Goal: Task Accomplishment & Management: Manage account settings

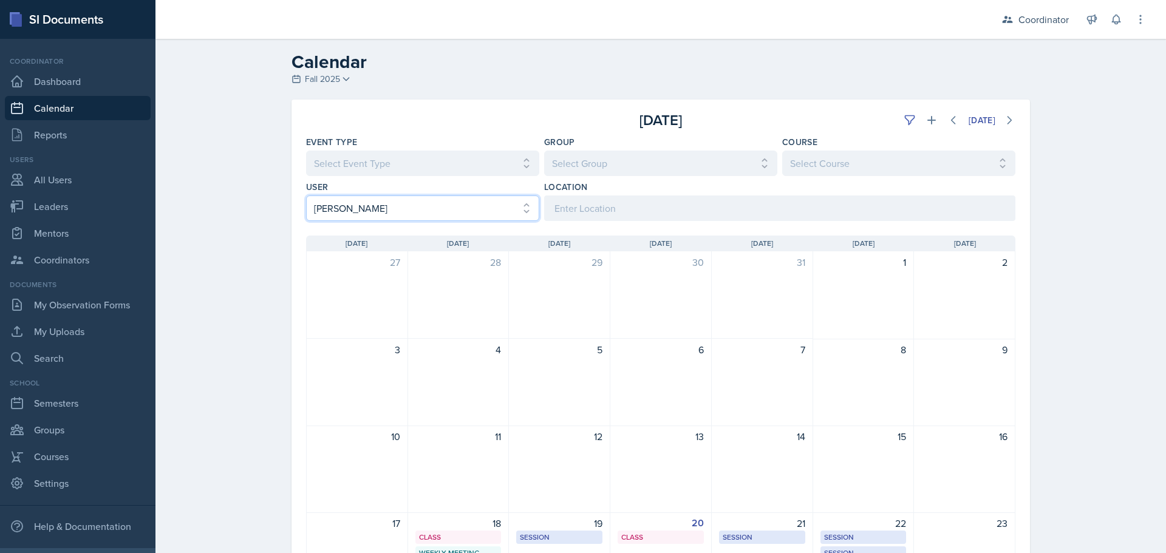
drag, startPoint x: 465, startPoint y: 203, endPoint x: 458, endPoint y: 219, distance: 17.7
click at [465, 203] on select "Select User All Adam McDougal Aley Perez Anna McGill Bella Clifton Bram O'Neil …" at bounding box center [422, 207] width 233 height 25
select select "e4bf0d81-7a4e-4aa6-bfe6-744f76136663"
click at [306, 195] on select "Select User All Adam McDougal Aley Perez Anna McGill Bella Clifton Bram O'Neil …" at bounding box center [422, 207] width 233 height 25
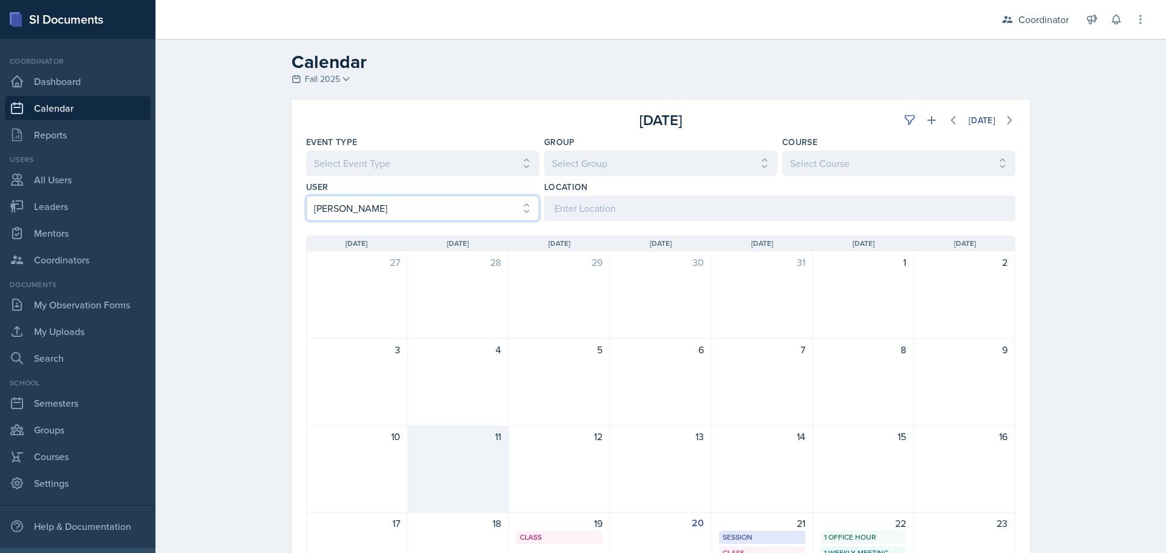
scroll to position [182, 0]
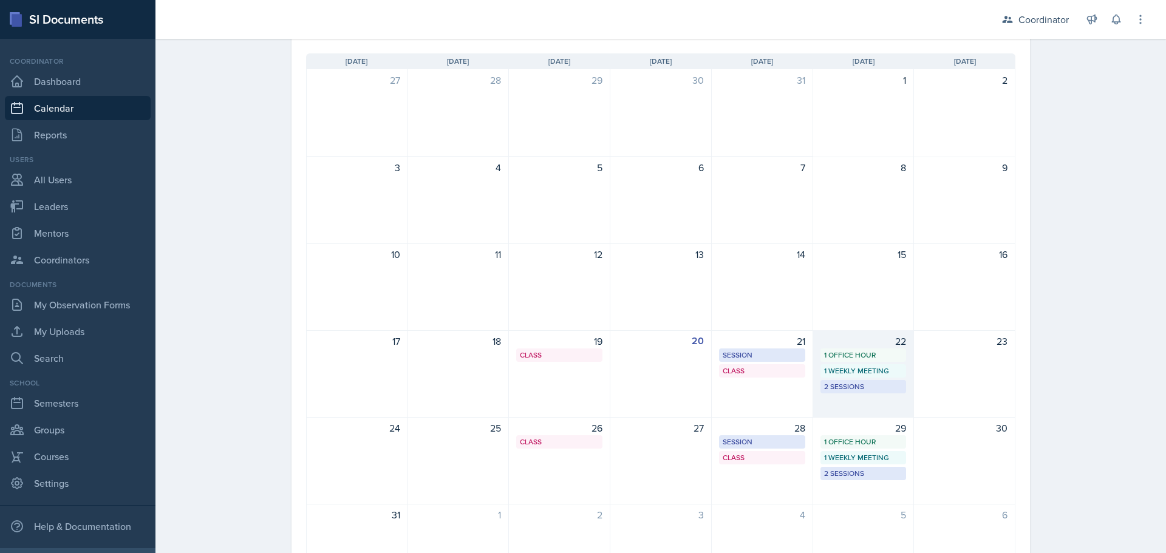
click at [873, 396] on div "22 1 Office Hour 1 Weekly Meeting 2 Sessions" at bounding box center [863, 373] width 101 height 87
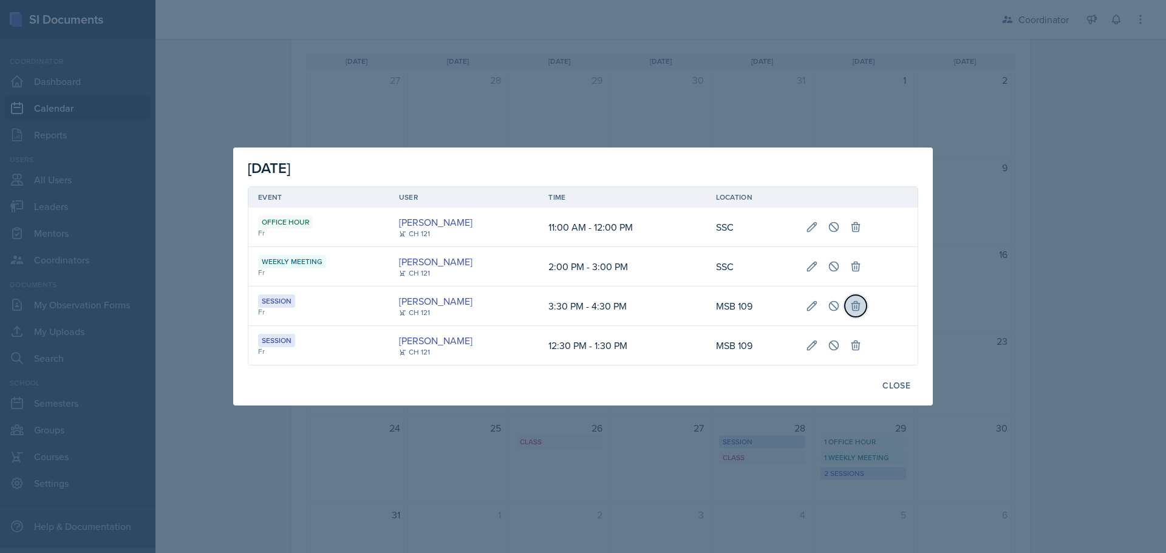
click at [859, 309] on icon at bounding box center [855, 306] width 12 height 12
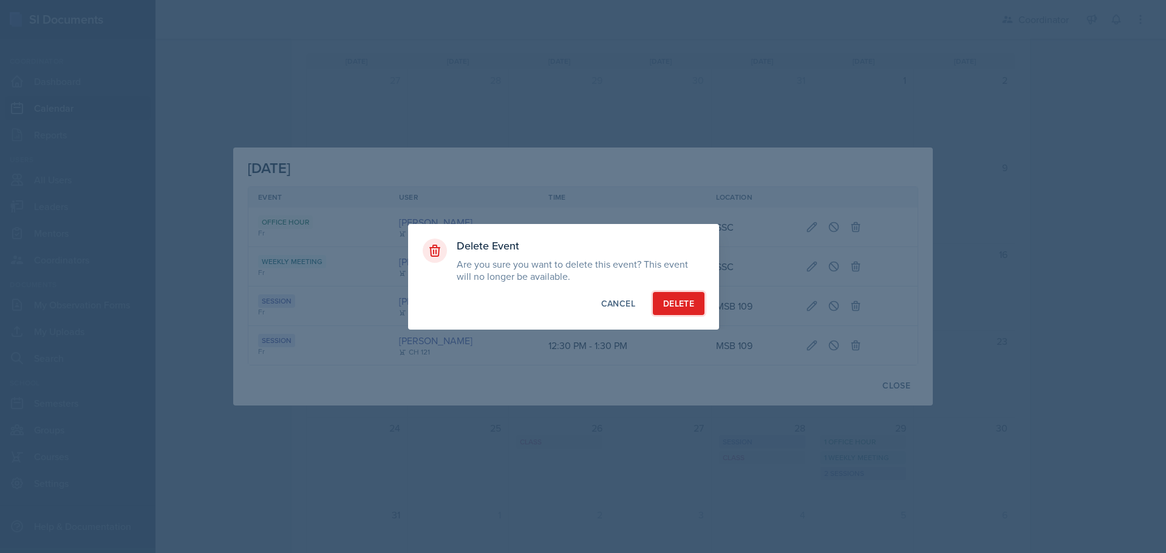
click at [693, 302] on div "Delete" at bounding box center [678, 303] width 31 height 12
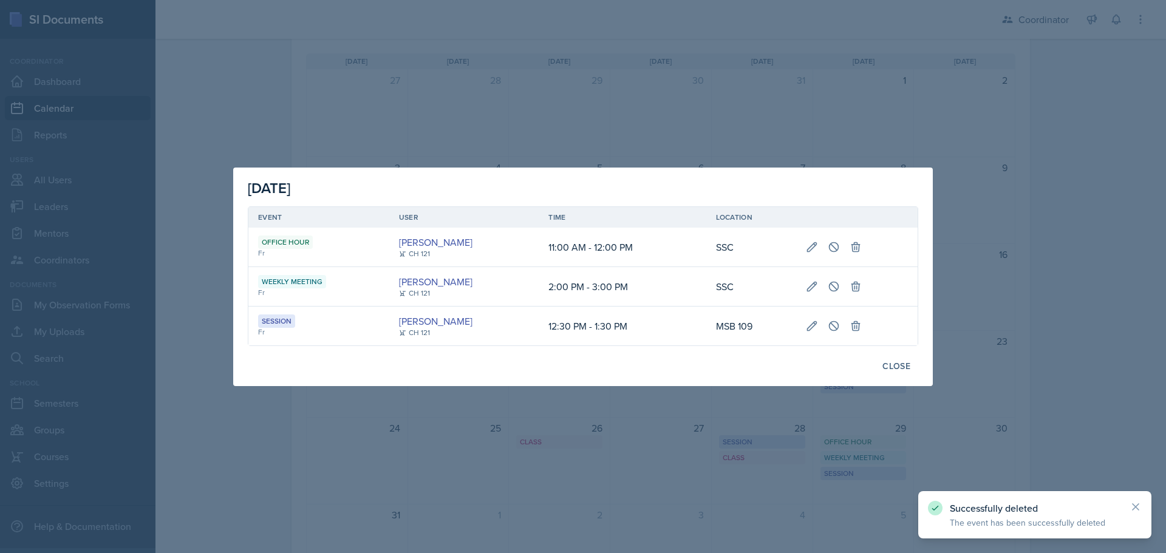
click at [597, 64] on div at bounding box center [583, 276] width 1166 height 553
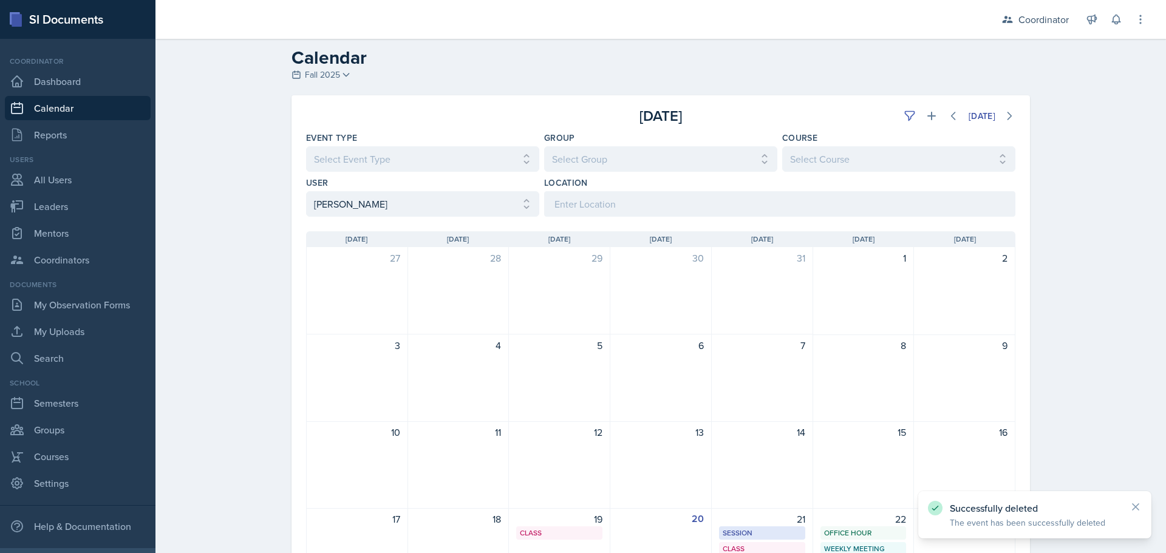
scroll to position [0, 0]
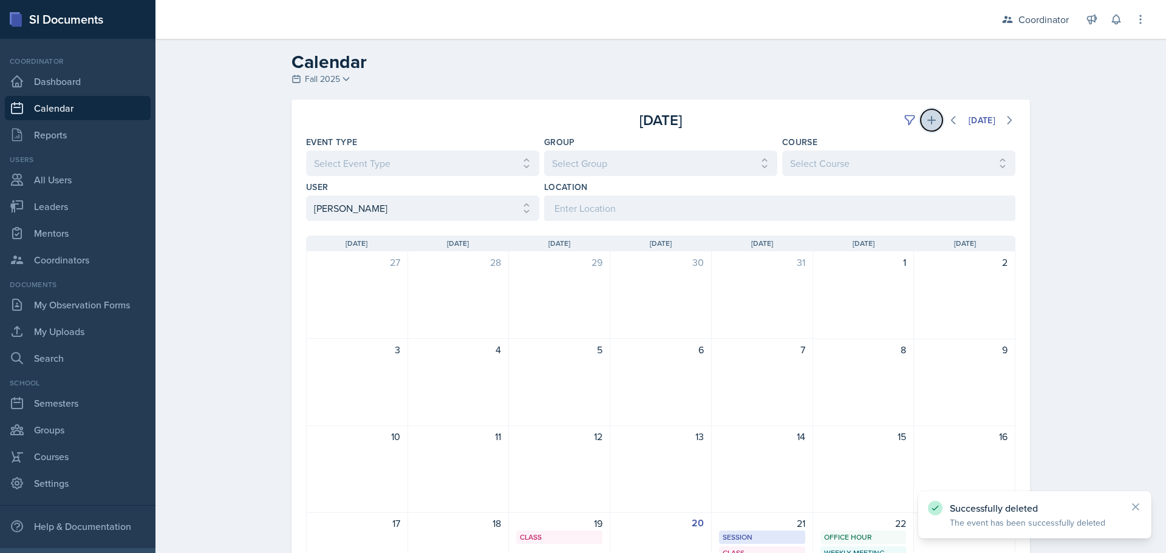
click at [932, 114] on button at bounding box center [931, 120] width 22 height 22
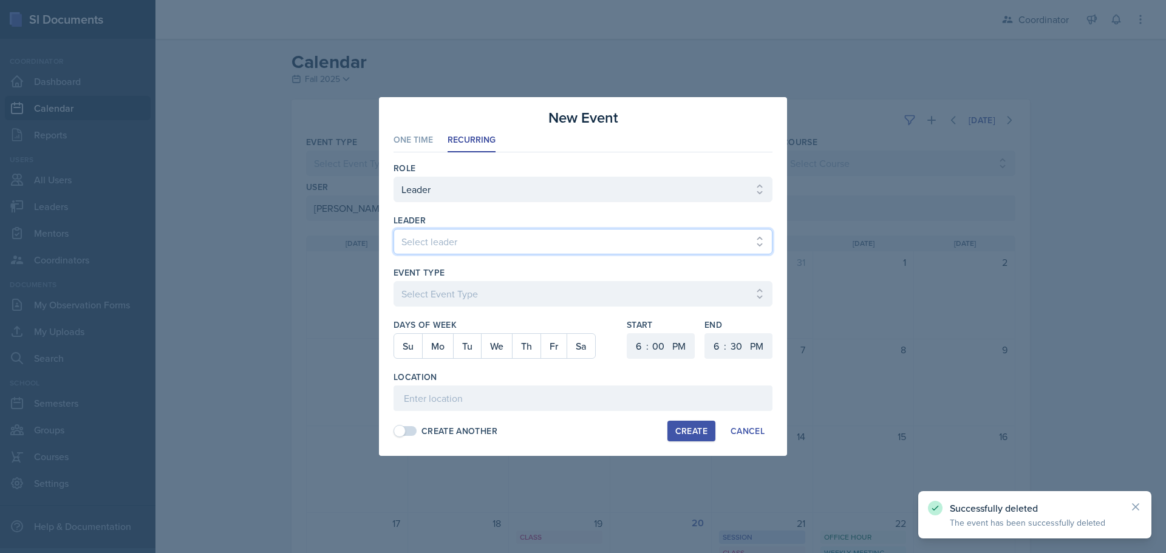
click at [427, 236] on select "Select leader Adam McDougal Aley Perez Anna McGill Bella Clifton Bram O'Neil Ca…" at bounding box center [582, 241] width 379 height 25
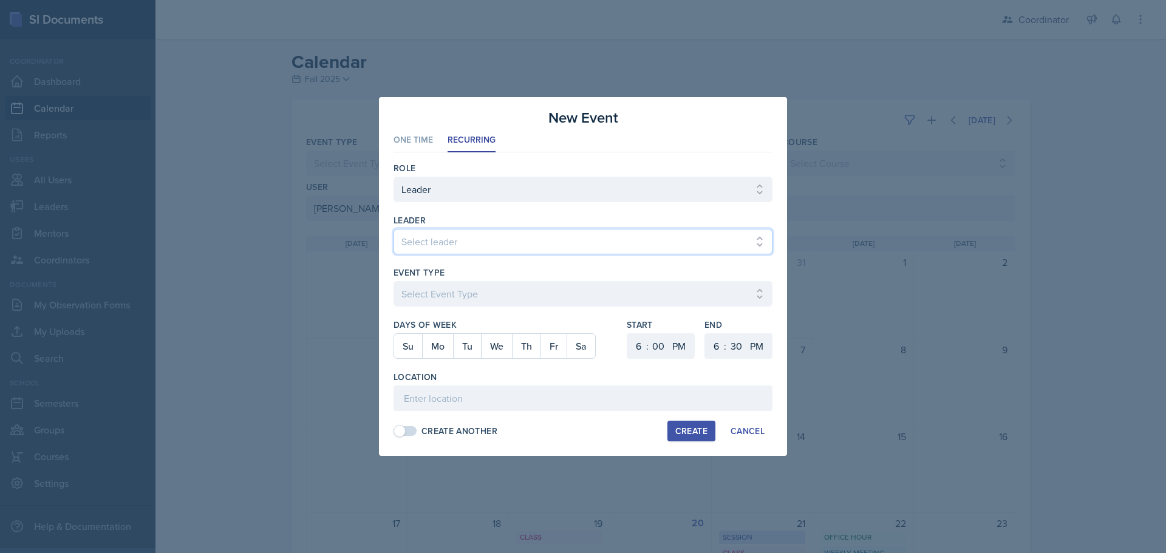
select select "ac5c6a18-61e1-48c9-98ac-54ac9a6ce25a"
click at [393, 229] on select "Select leader Adam McDougal Aley Perez Anna McGill Bella Clifton Bram O'Neil Ca…" at bounding box center [582, 241] width 379 height 25
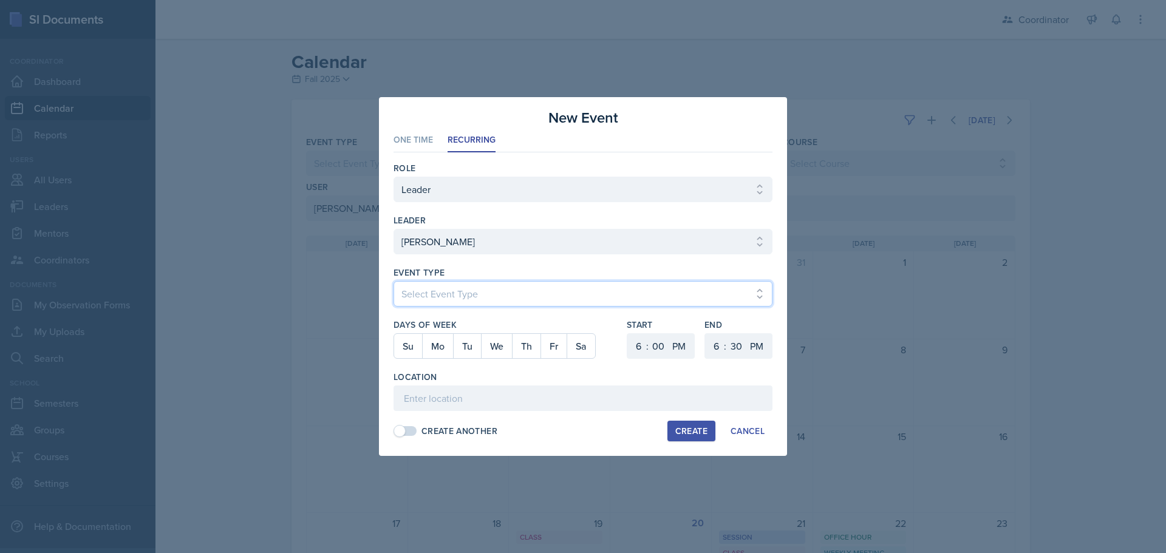
click at [460, 296] on select "Select Event Type Admin Office Hour Cal Workshop Class Class Announcement LA Pe…" at bounding box center [582, 293] width 379 height 25
select select "30b582fb-8ac9-49fb-a214-1fb047ccc295"
click at [393, 281] on select "Select Event Type Admin Office Hour Cal Workshop Class Class Announcement LA Pe…" at bounding box center [582, 293] width 379 height 25
click at [440, 347] on button "Mo" at bounding box center [437, 346] width 31 height 24
click at [627, 348] on select "1 2 3 4 5 6 7 8 9 10 11 12" at bounding box center [636, 345] width 19 height 25
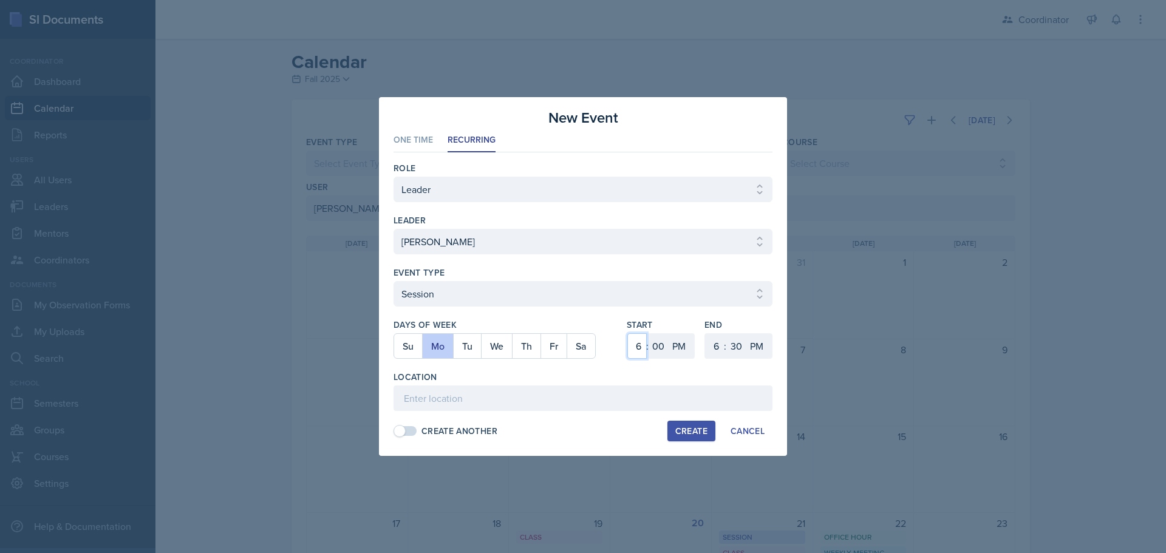
select select "11"
click at [627, 333] on select "1 2 3 4 5 6 7 8 9 10 11 12" at bounding box center [636, 345] width 19 height 25
click at [681, 349] on select "AM PM" at bounding box center [680, 345] width 24 height 25
select select "AM"
click at [668, 333] on select "AM PM" at bounding box center [680, 345] width 24 height 25
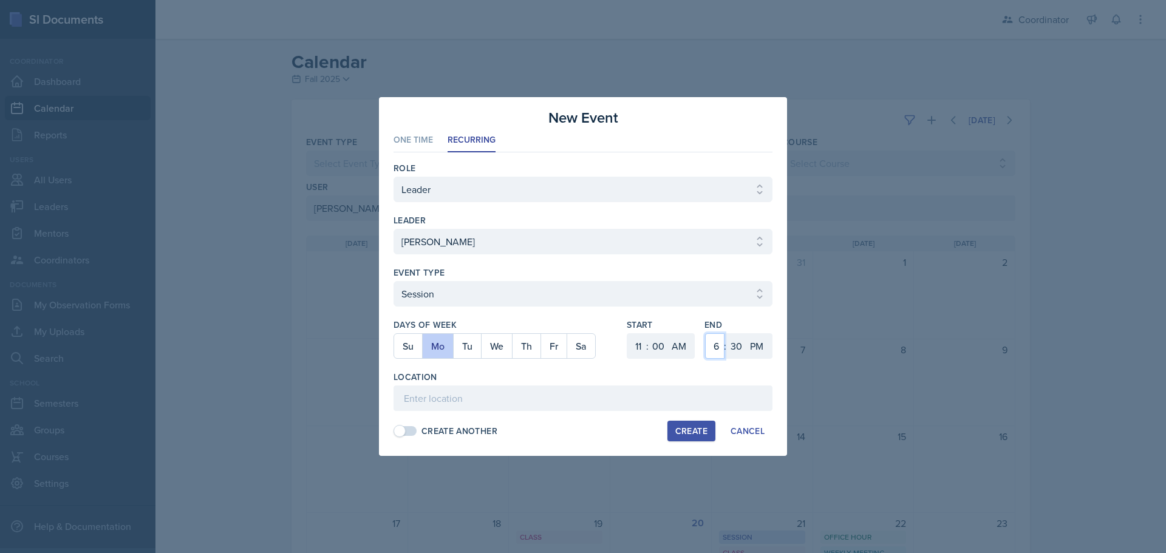
click at [711, 345] on select "1 2 3 4 5 6 7 8 9 10 11 12" at bounding box center [714, 345] width 19 height 25
select select "12"
click at [705, 333] on select "1 2 3 4 5 6 7 8 9 10 11 12" at bounding box center [714, 345] width 19 height 25
click at [727, 341] on select "00 05 10 15 20 25 30 35 40 45 50 55" at bounding box center [735, 345] width 19 height 25
select select "0"
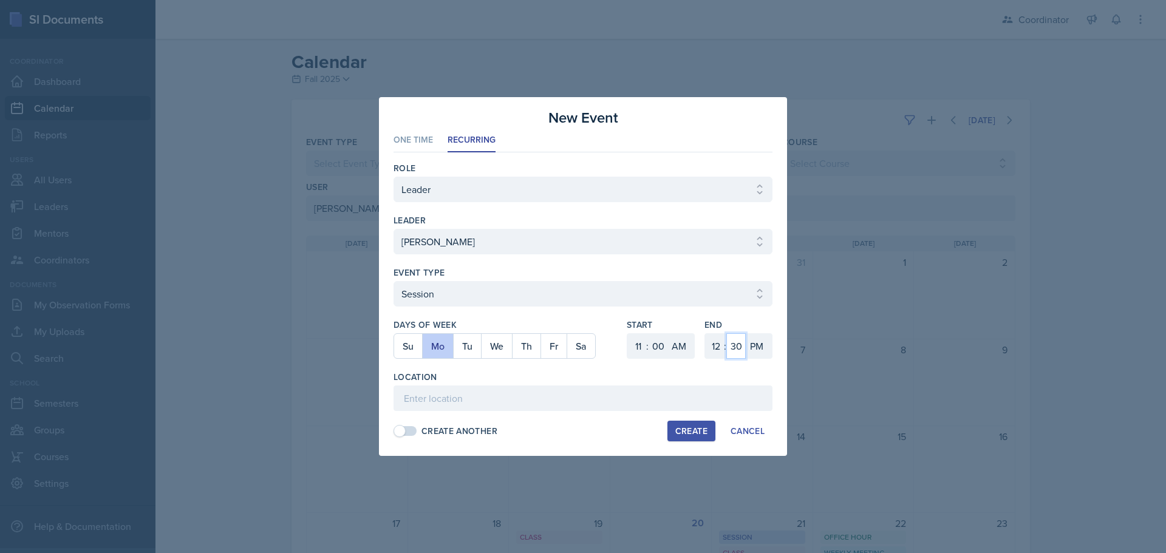
click at [726, 333] on select "00 05 10 15 20 25 30 35 40 45 50 55" at bounding box center [735, 345] width 19 height 25
click at [607, 408] on input at bounding box center [582, 397] width 379 height 25
type input "B"
type input "MSB 102"
click at [691, 428] on div "Create" at bounding box center [691, 431] width 32 height 10
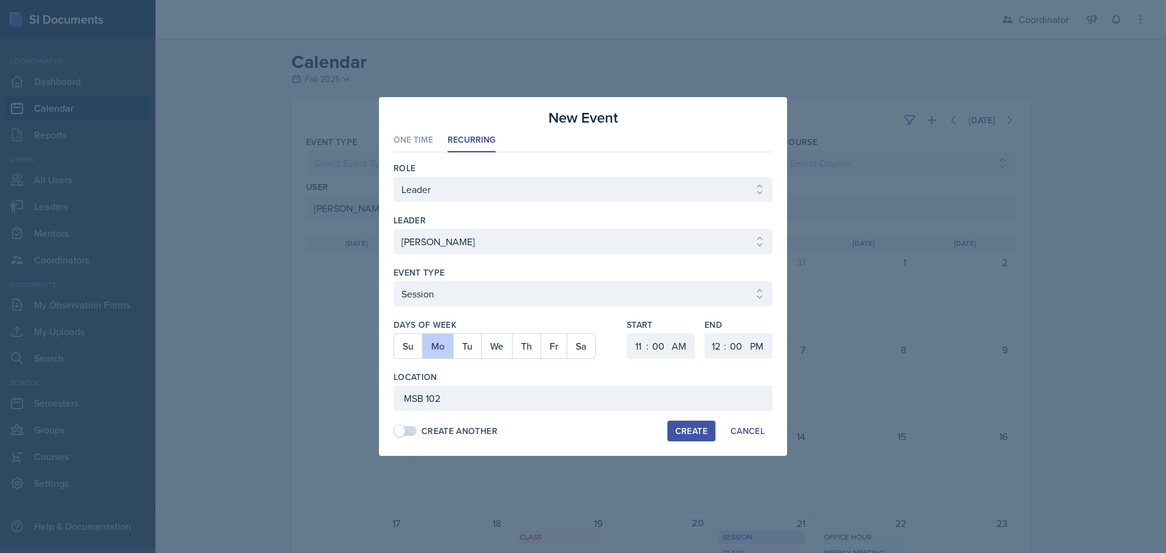
select select
select select "6"
select select "PM"
select select "6"
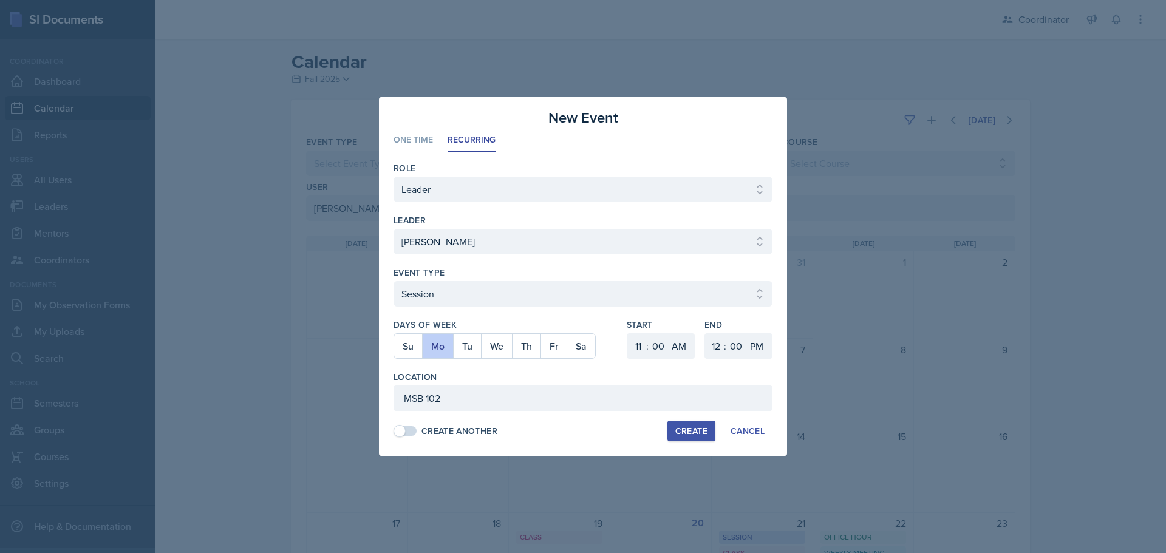
select select "30"
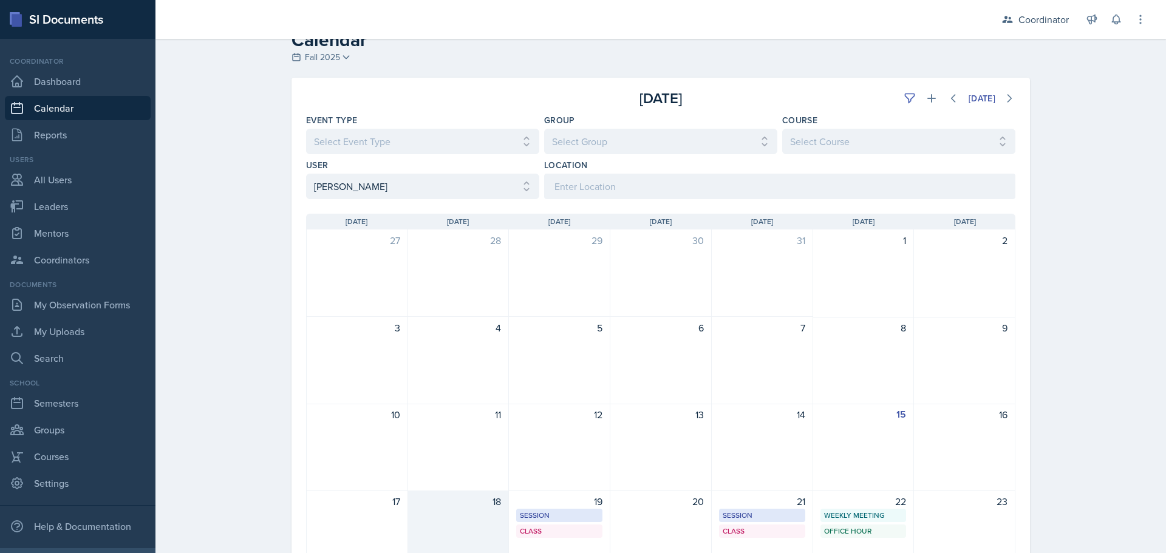
scroll to position [21, 0]
click at [327, 188] on select "Select User All [PERSON_NAME] [PERSON_NAME] [PERSON_NAME] [PERSON_NAME] [PERSON…" at bounding box center [422, 186] width 233 height 25
click at [306, 174] on select "Select User All [PERSON_NAME] [PERSON_NAME] [PERSON_NAME] [PERSON_NAME] [PERSON…" at bounding box center [422, 186] width 233 height 25
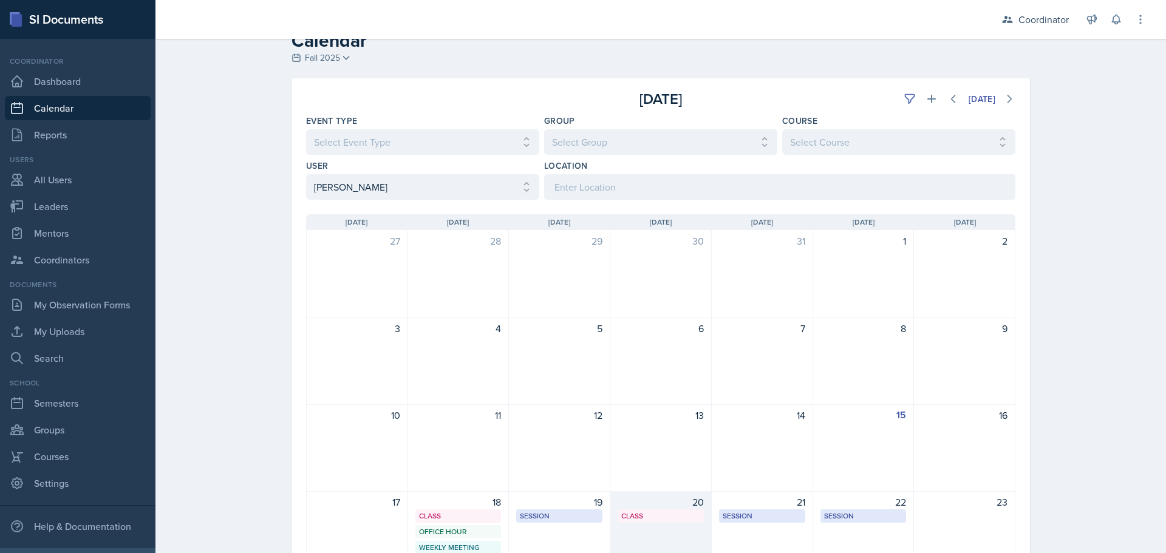
click at [577, 506] on div "20" at bounding box center [660, 502] width 86 height 15
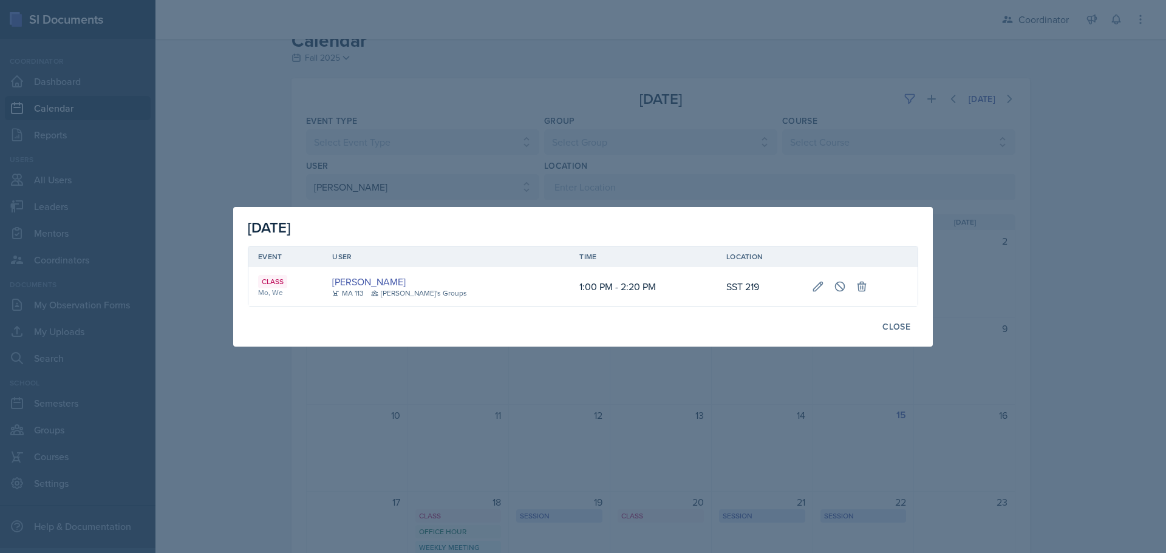
click at [425, 191] on div at bounding box center [583, 276] width 1166 height 553
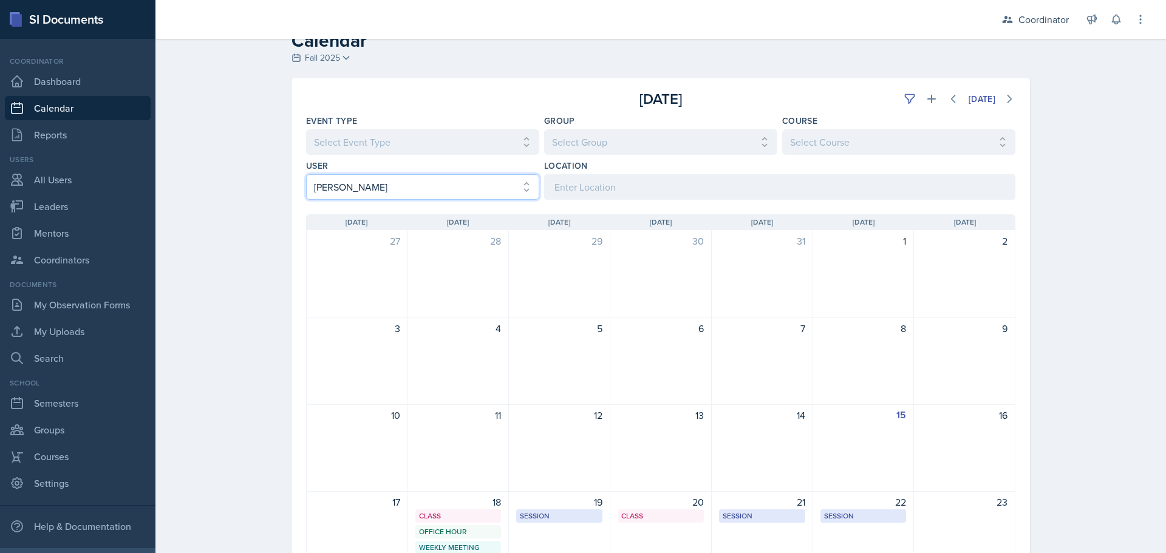
click at [421, 188] on select "Select User All [PERSON_NAME] [PERSON_NAME] [PERSON_NAME] [PERSON_NAME] [PERSON…" at bounding box center [422, 186] width 233 height 25
click at [306, 174] on select "Select User All [PERSON_NAME] [PERSON_NAME] [PERSON_NAME] [PERSON_NAME] [PERSON…" at bounding box center [422, 186] width 233 height 25
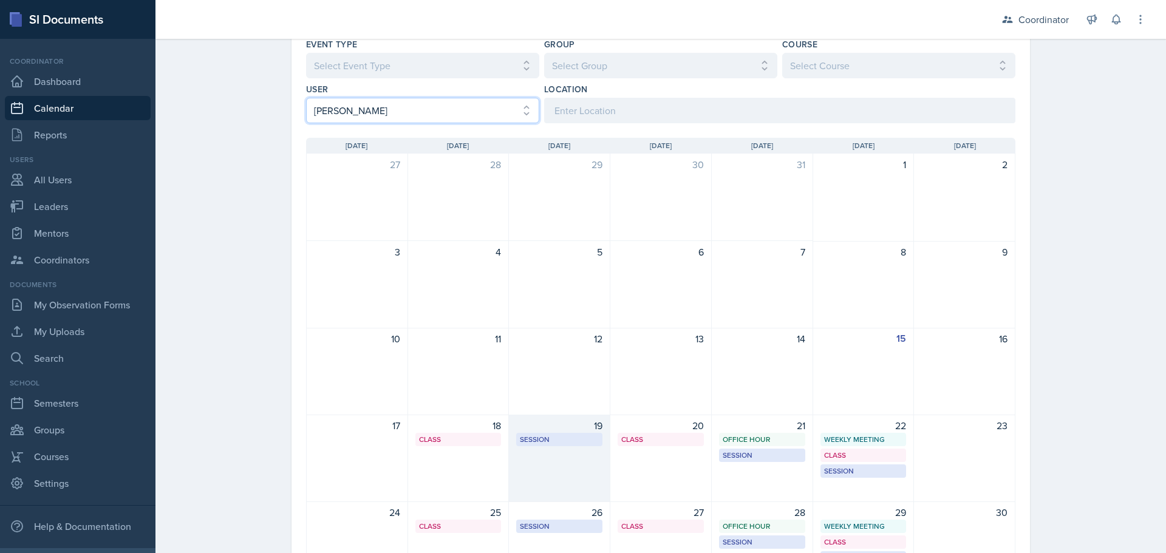
scroll to position [143, 0]
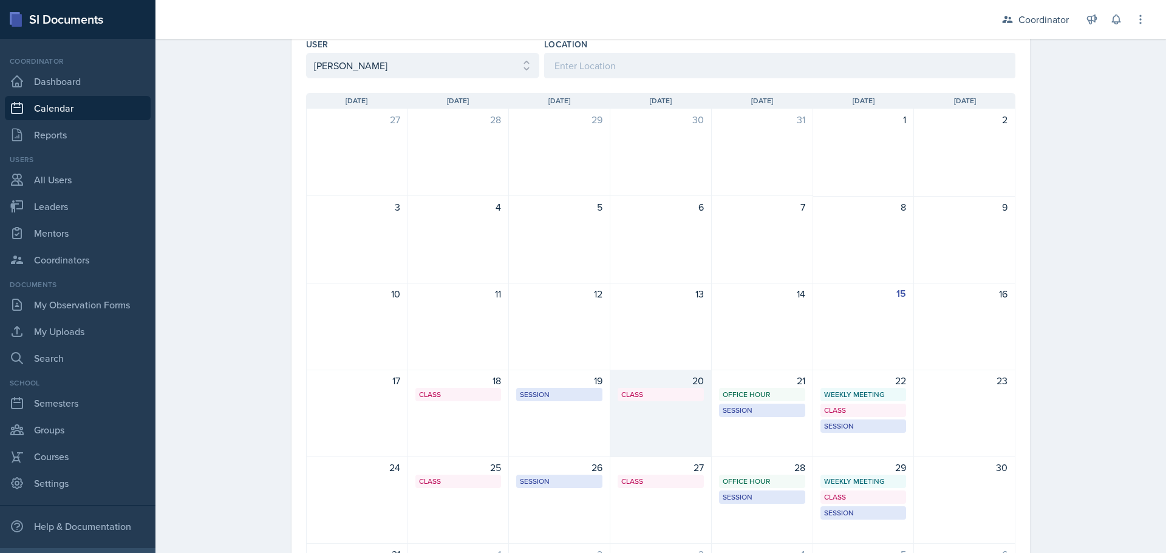
click at [577, 426] on div "20 Class MSB 100 1:00 PM - 1:55 PM" at bounding box center [660, 413] width 101 height 87
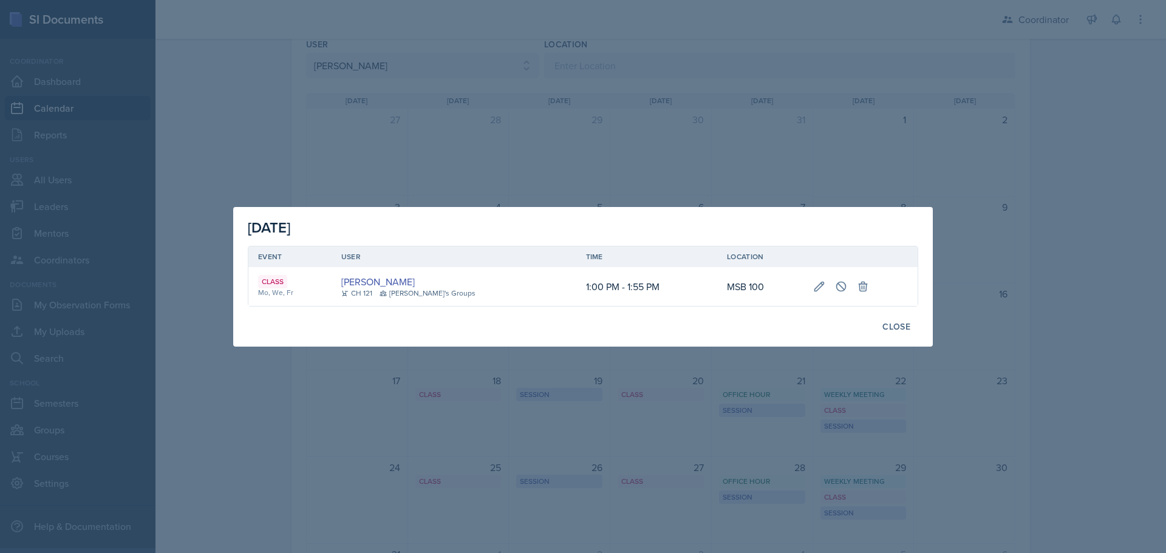
click at [406, 433] on div at bounding box center [583, 276] width 1166 height 553
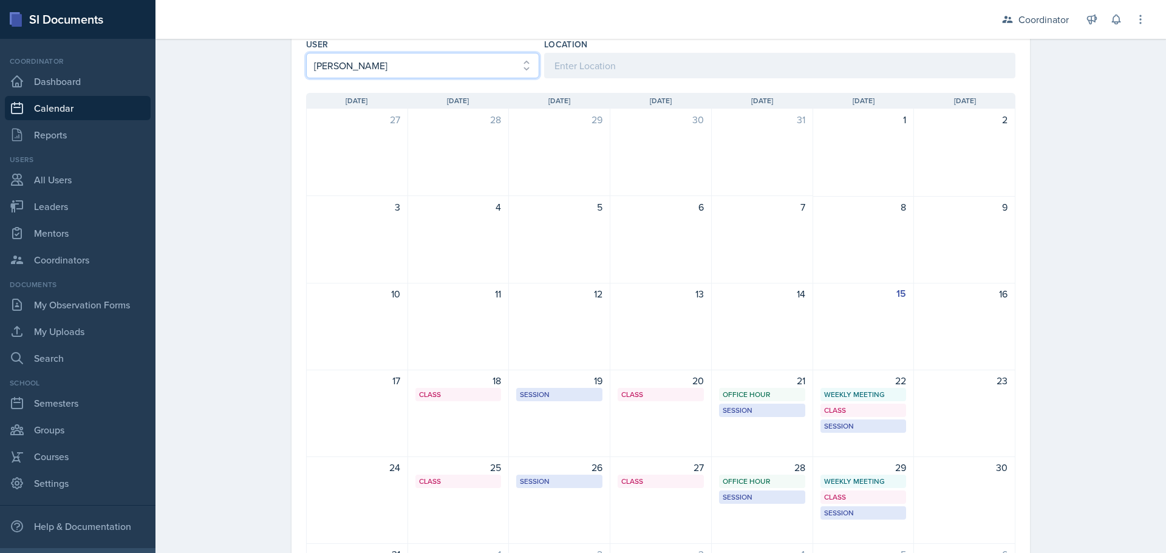
drag, startPoint x: 391, startPoint y: 64, endPoint x: 391, endPoint y: 75, distance: 11.5
click at [391, 64] on select "Select User All [PERSON_NAME] [PERSON_NAME] [PERSON_NAME] [PERSON_NAME] [PERSON…" at bounding box center [422, 65] width 233 height 25
click at [306, 53] on select "Select User All [PERSON_NAME] [PERSON_NAME] [PERSON_NAME] [PERSON_NAME] [PERSON…" at bounding box center [422, 65] width 233 height 25
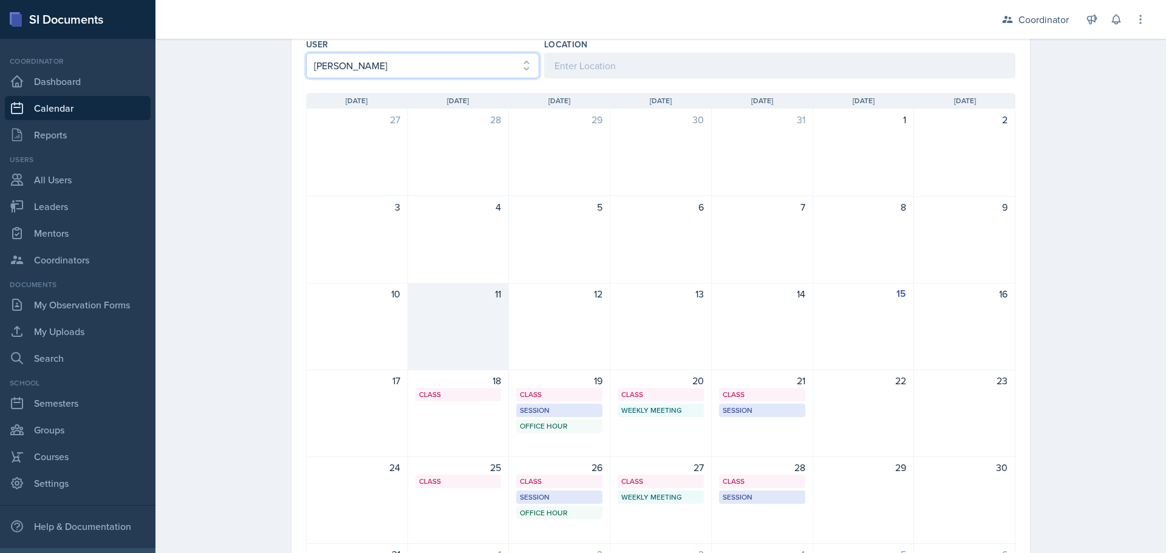
scroll to position [264, 0]
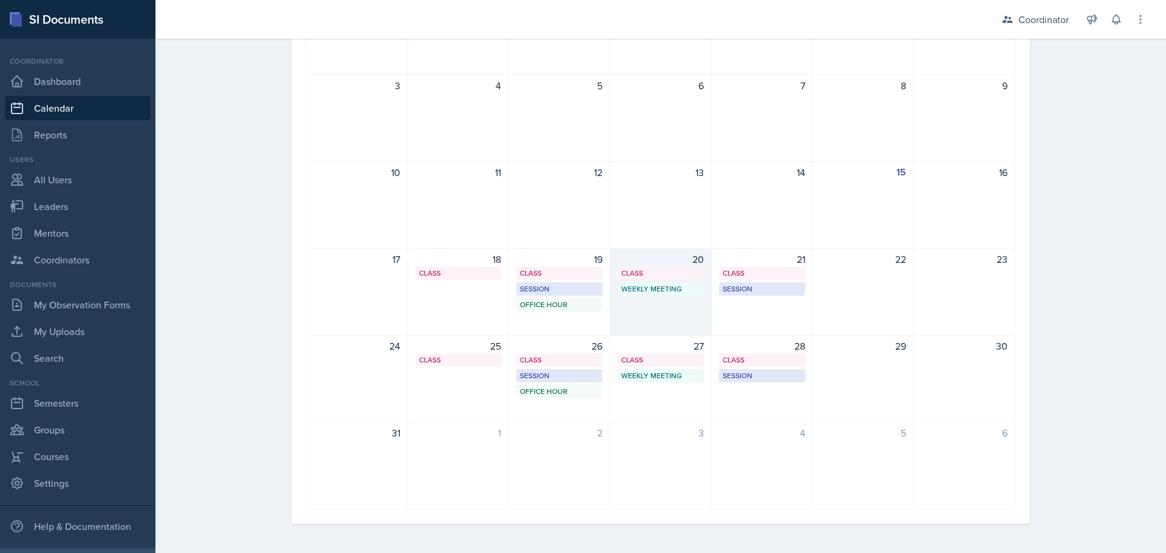
click at [577, 310] on div "20 Class SST 207 11:20 AM - 12:40 PM Weekly Meeting SSC 4:30 PM - 5:30 PM" at bounding box center [660, 291] width 101 height 87
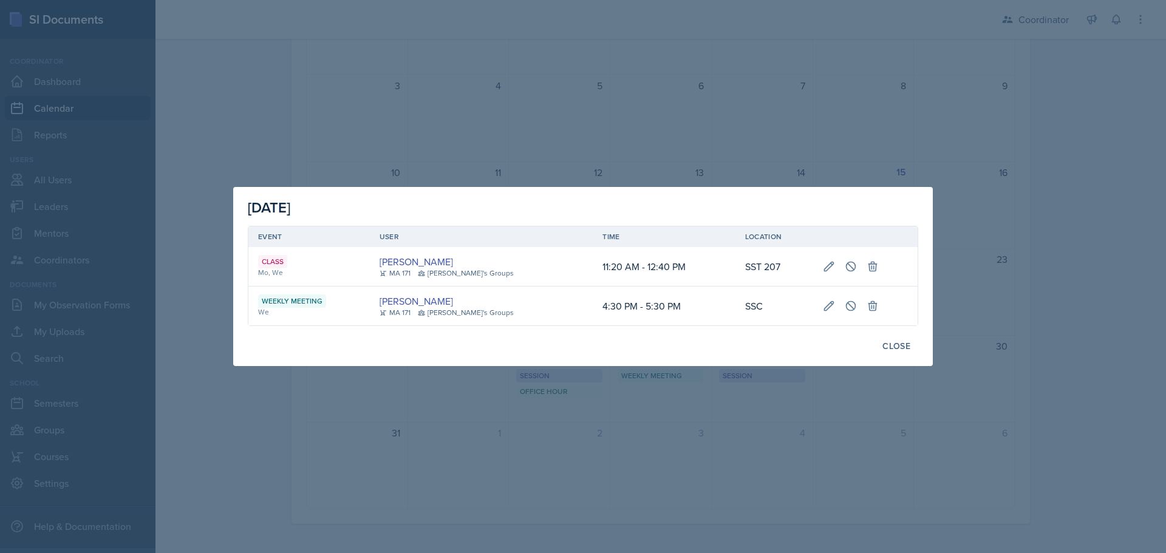
click at [577, 425] on div at bounding box center [583, 276] width 1166 height 553
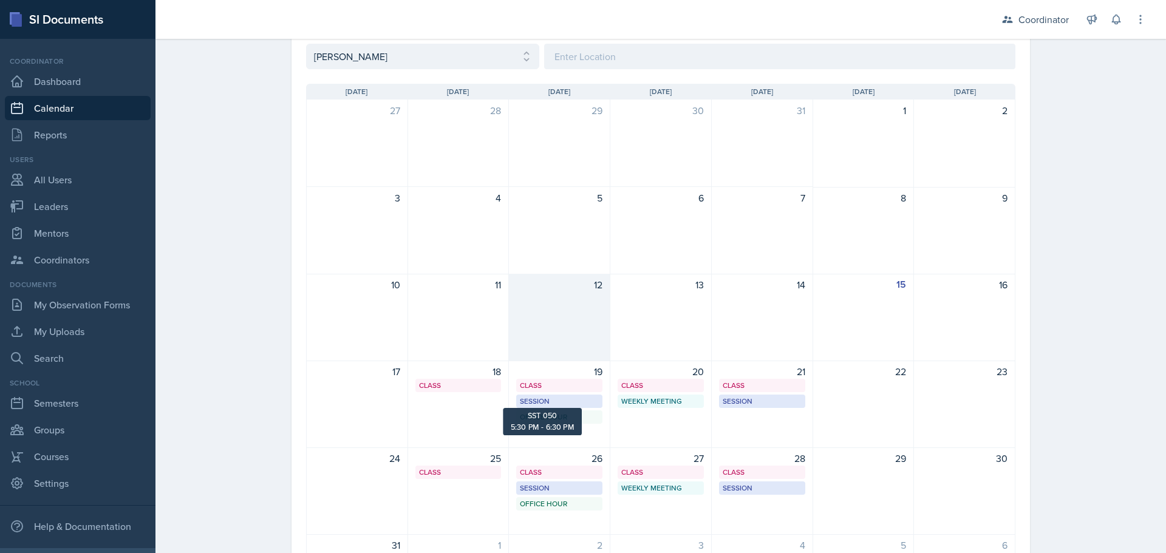
scroll to position [82, 0]
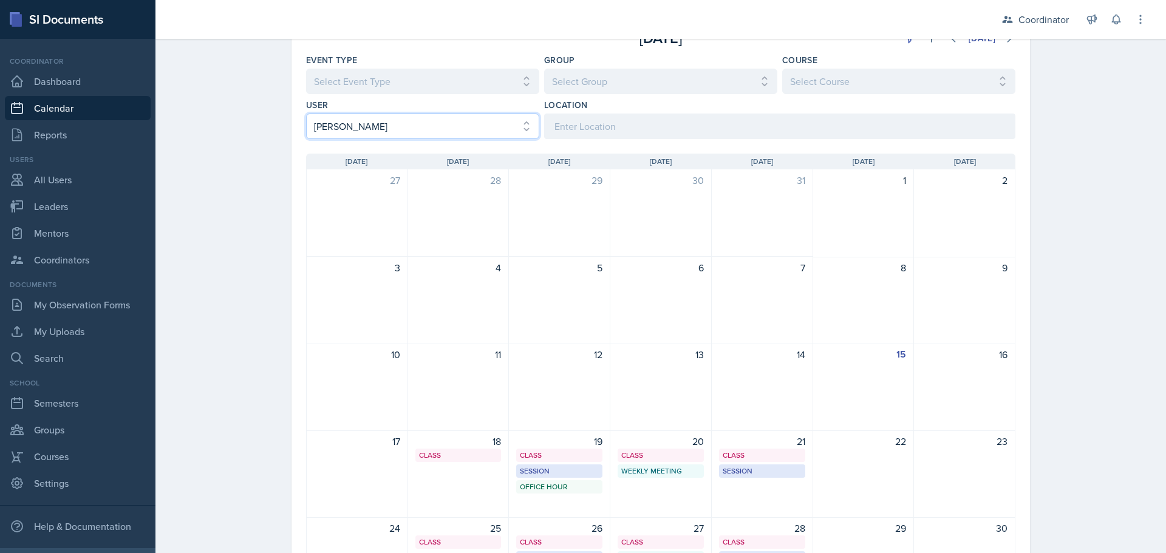
click at [406, 130] on select "Select User All [PERSON_NAME] [PERSON_NAME] [PERSON_NAME] [PERSON_NAME] [PERSON…" at bounding box center [422, 126] width 233 height 25
click at [408, 135] on div "[DATE] [DATE] Event Type Select Event Type All Admin Office Hour Admin Office H…" at bounding box center [660, 362] width 738 height 688
click at [415, 130] on select "Select User All [PERSON_NAME] [PERSON_NAME] [PERSON_NAME] [PERSON_NAME] [PERSON…" at bounding box center [422, 126] width 233 height 25
select select "b35737f4-18e1-455f-8322-cdd4ab80ea82"
click at [306, 114] on select "Select User All [PERSON_NAME] [PERSON_NAME] [PERSON_NAME] [PERSON_NAME] [PERSON…" at bounding box center [422, 126] width 233 height 25
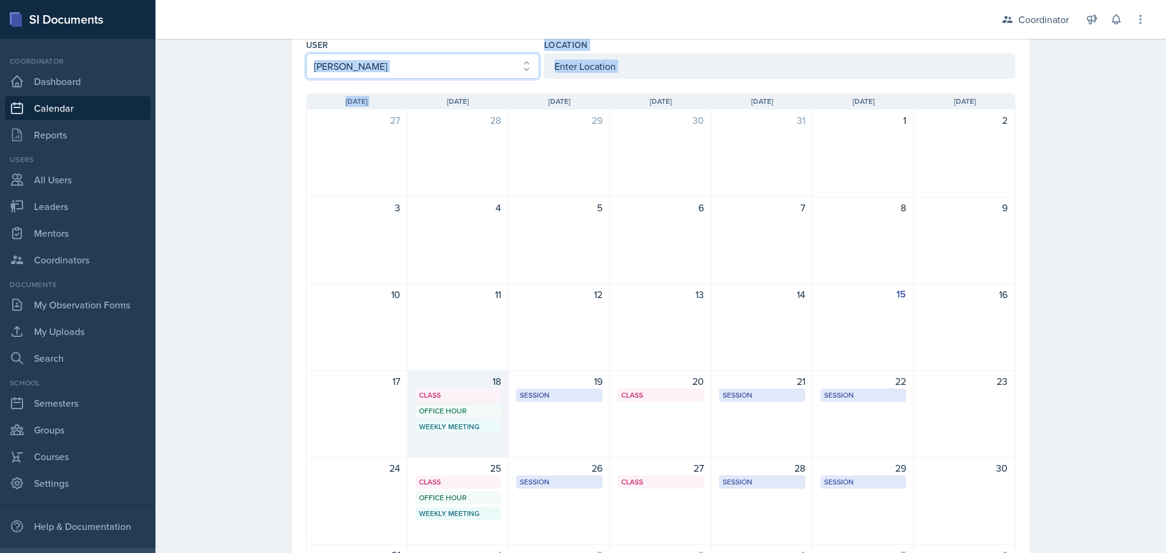
scroll to position [143, 0]
click at [468, 447] on div "18 Class SST 219 1:00 PM - 2:20 PM Office Hour SSC 4:00 PM - 5:00 PM Weekly Mee…" at bounding box center [458, 413] width 101 height 87
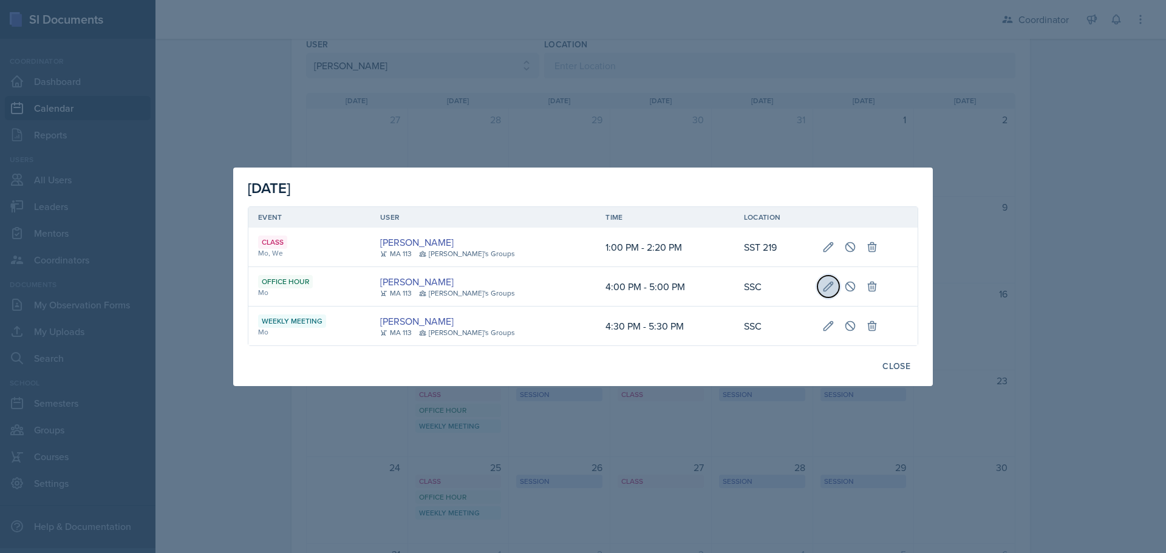
click at [577, 286] on icon at bounding box center [828, 286] width 12 height 12
select select "4"
select select "0"
select select "PM"
select select "5"
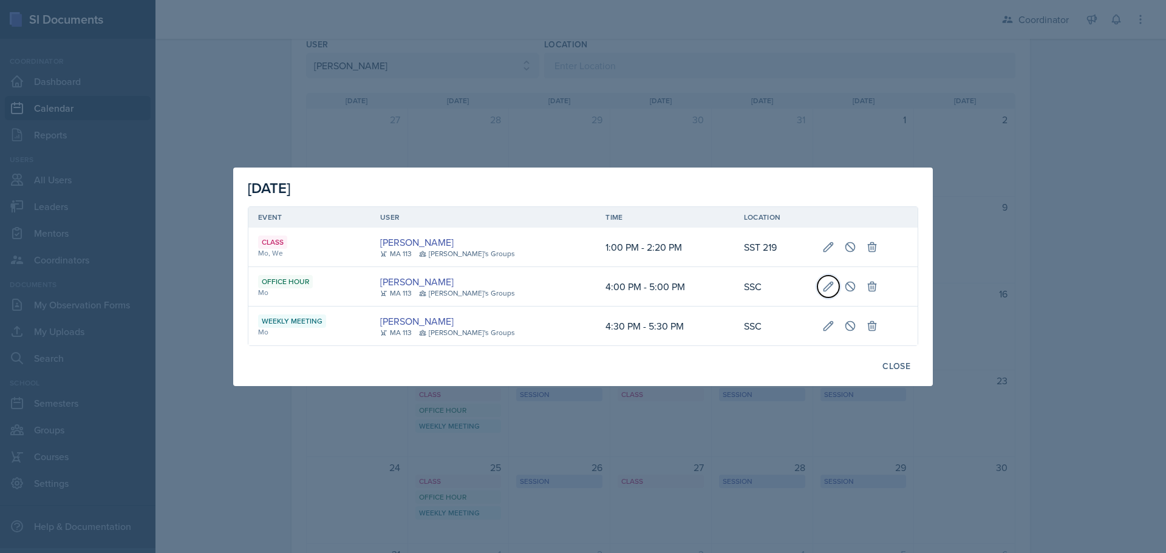
select select "0"
select select "PM"
type input "SSC"
select select "711e3089-b526-4ace-8ef7-b628edcb7570"
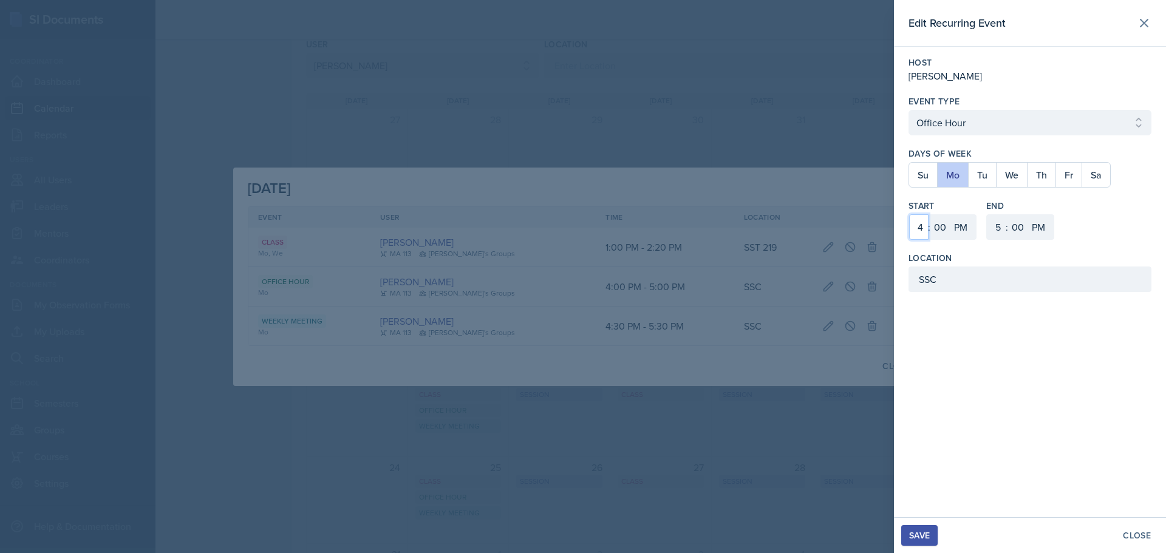
click at [577, 225] on select "1 2 3 4 5 6 7 8 9 10 11 12" at bounding box center [918, 226] width 19 height 25
select select "5"
click at [577, 214] on select "1 2 3 4 5 6 7 8 9 10 11 12" at bounding box center [918, 226] width 19 height 25
click at [577, 226] on select "00 05 10 15 20 25 30 35 40 45 50 55" at bounding box center [939, 226] width 19 height 25
select select "30"
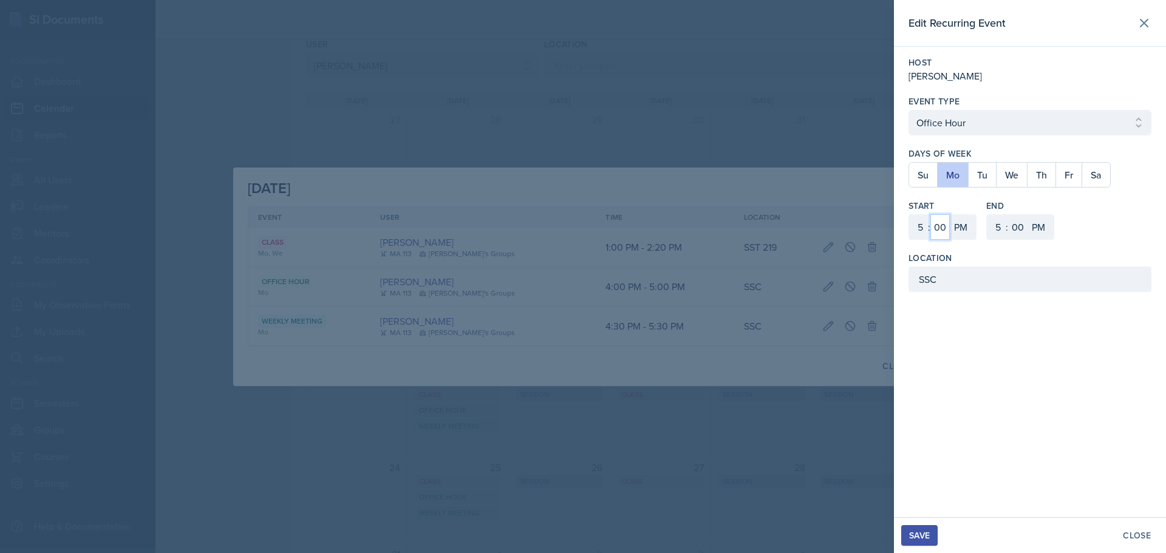
click at [577, 214] on select "00 05 10 15 20 25 30 35 40 45 50 55" at bounding box center [939, 226] width 19 height 25
click at [577, 231] on select "1 2 3 4 5 6 7 8 9 10 11 12" at bounding box center [995, 226] width 19 height 25
select select "6"
click at [577, 214] on select "1 2 3 4 5 6 7 8 9 10 11 12" at bounding box center [995, 226] width 19 height 25
click at [577, 225] on select "00 05 10 15 20 25 30 35 40 45 50 55" at bounding box center [1017, 226] width 19 height 25
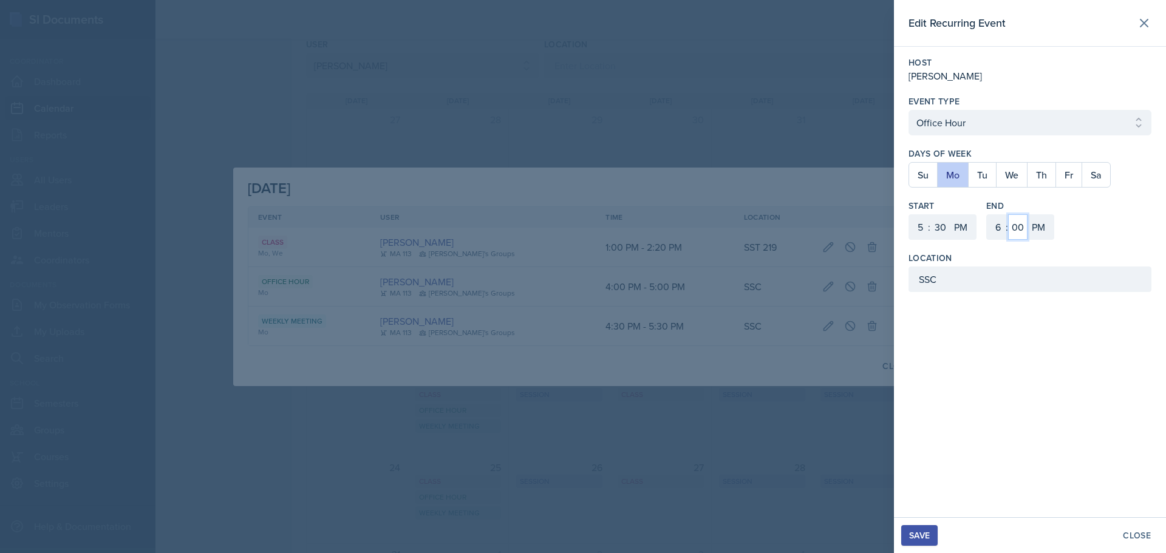
select select "30"
click at [577, 214] on select "00 05 10 15 20 25 30 35 40 45 50 55" at bounding box center [1017, 226] width 19 height 25
click at [577, 533] on div "Save" at bounding box center [919, 536] width 21 height 10
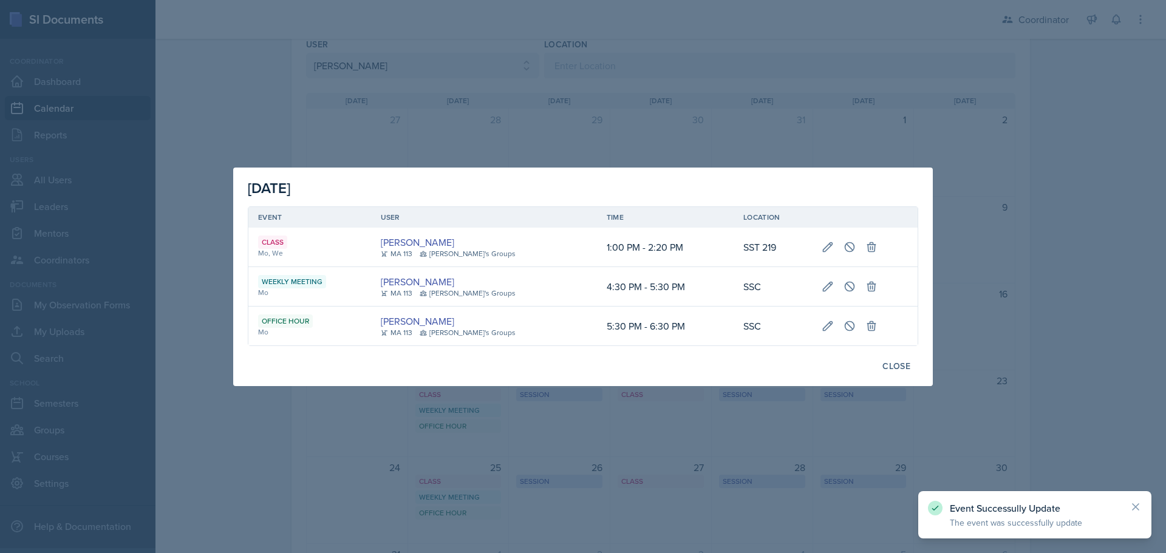
click at [435, 430] on div at bounding box center [583, 276] width 1166 height 553
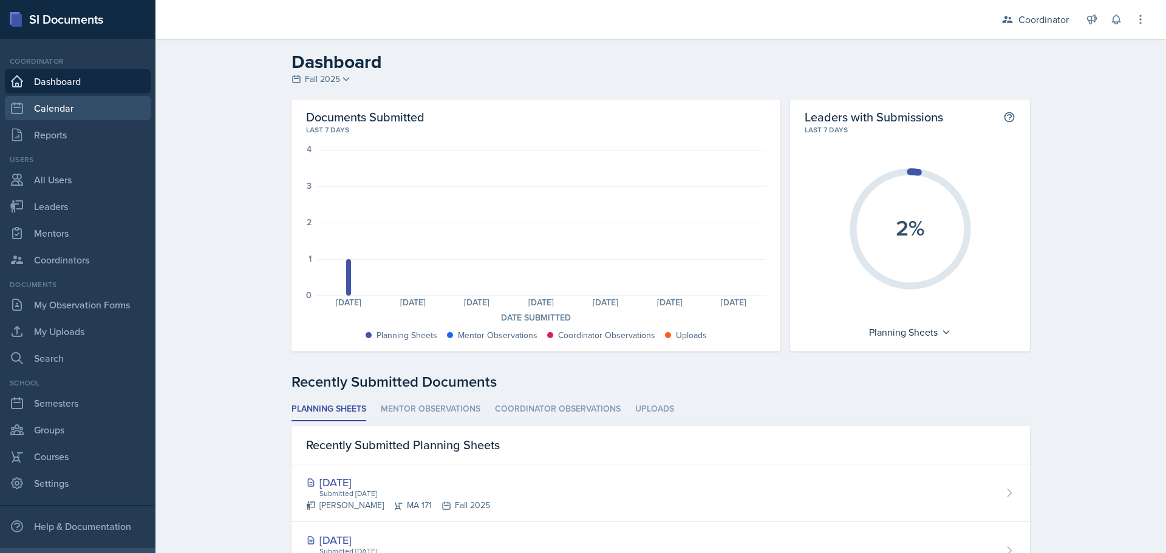
click at [86, 111] on link "Calendar" at bounding box center [78, 108] width 146 height 24
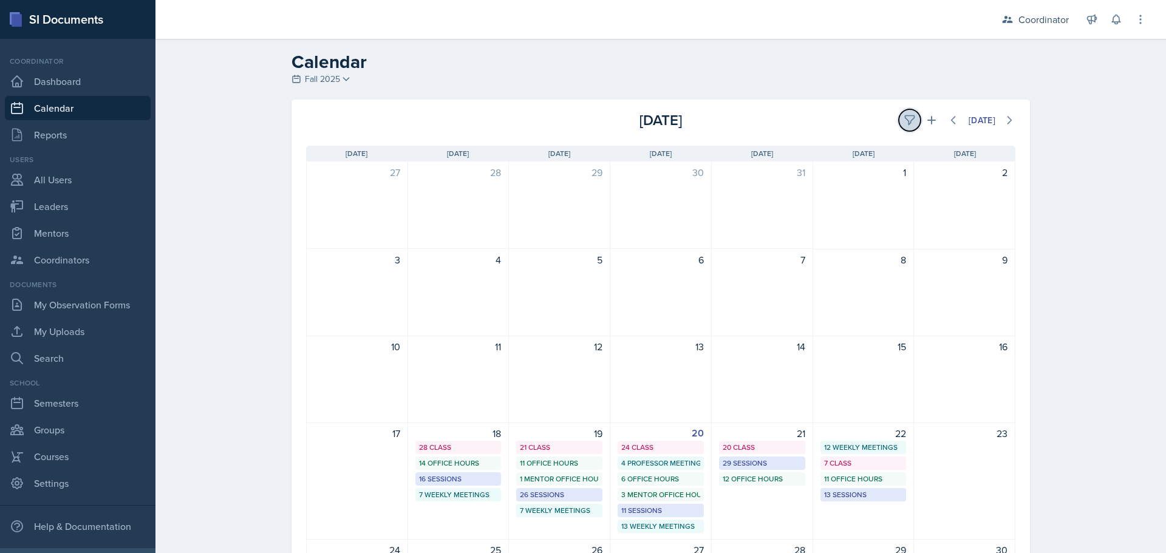
click at [908, 124] on icon at bounding box center [909, 120] width 12 height 12
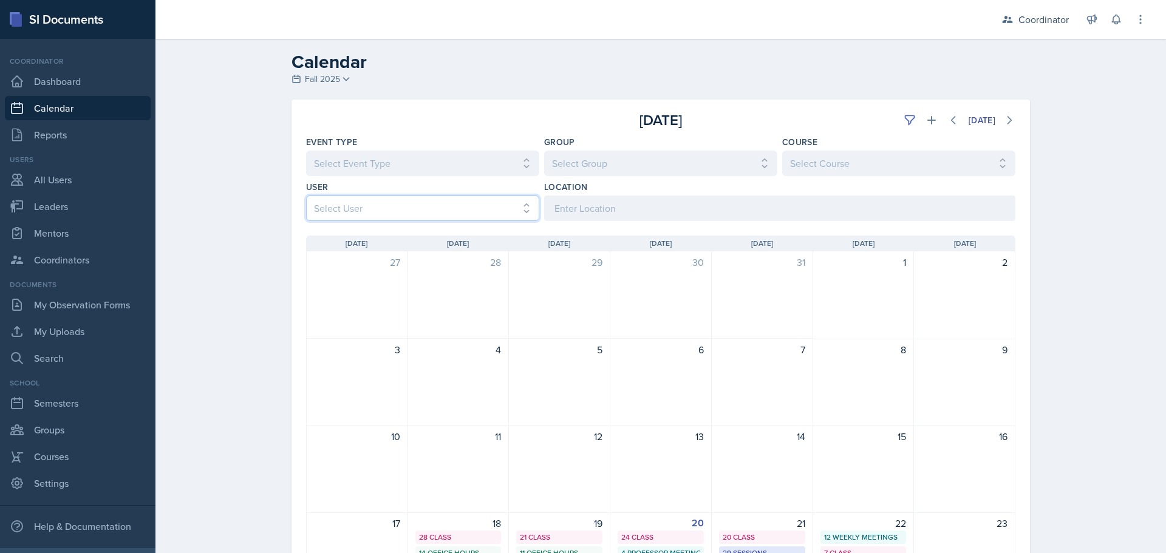
click at [393, 196] on select "Select User All Adam McDougal Aley Perez Anna McGill Bella Clifton Bram O'Neil …" at bounding box center [422, 207] width 233 height 25
click at [306, 195] on select "Select User All Adam McDougal Aley Perez Anna McGill Bella Clifton Bram O'Neil …" at bounding box center [422, 207] width 233 height 25
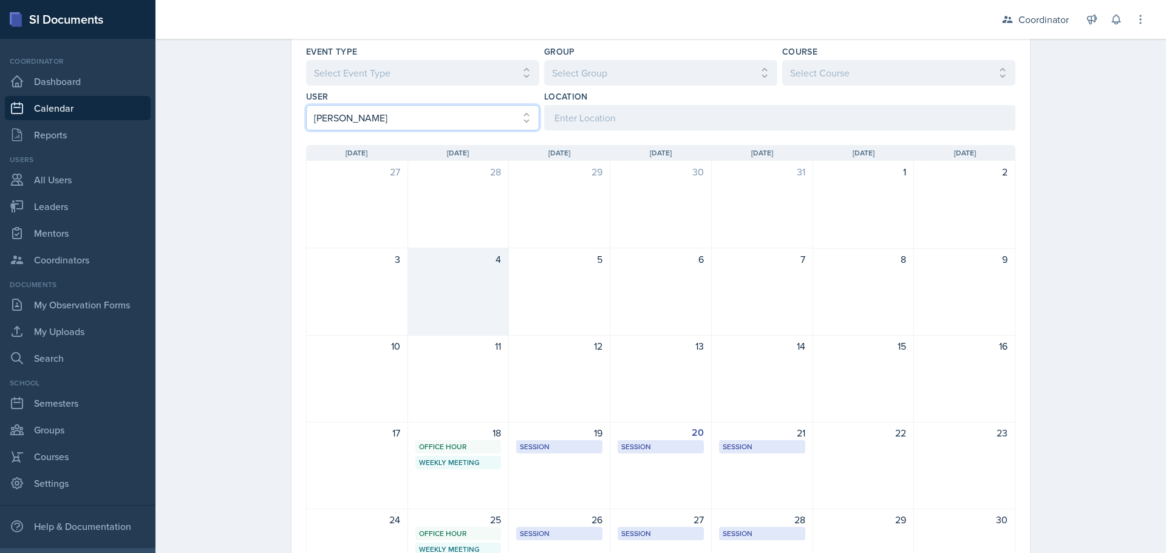
scroll to position [182, 0]
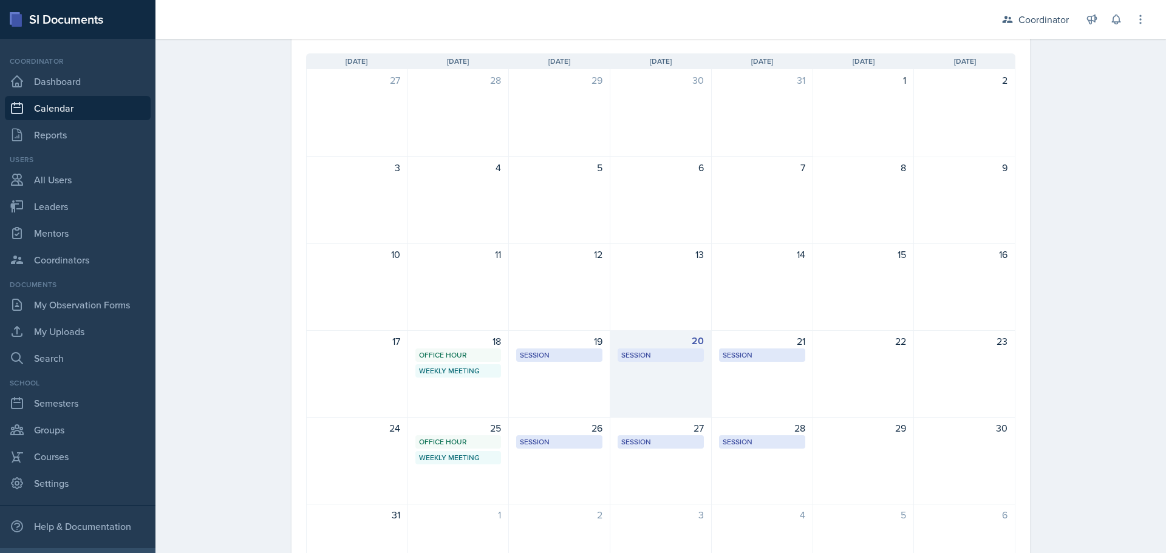
click at [696, 404] on div "20 Session MOR 100 5:30 PM - 6:30 PM" at bounding box center [660, 373] width 101 height 87
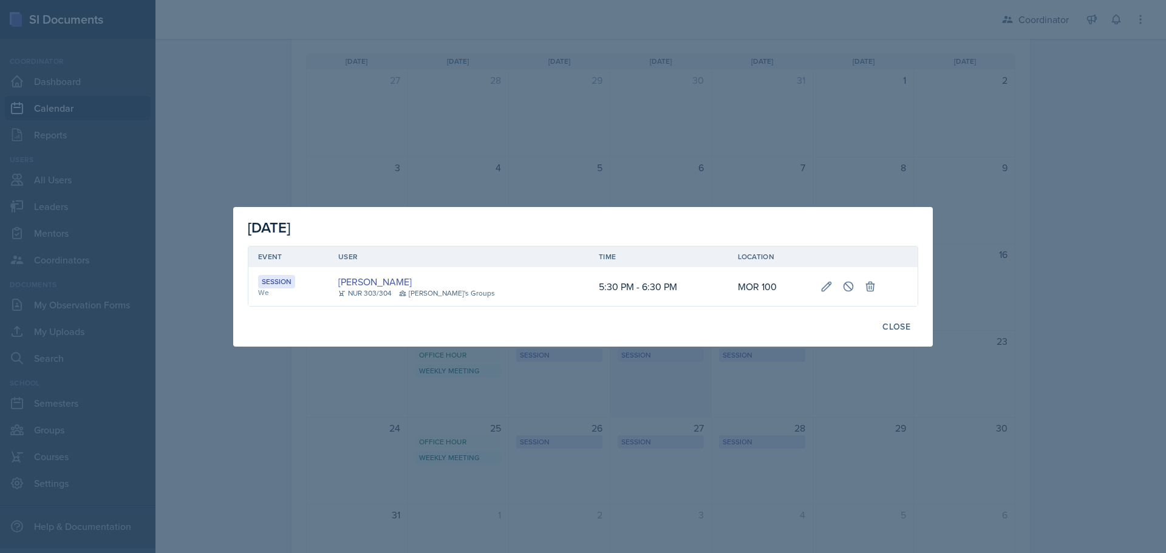
click at [696, 404] on div at bounding box center [583, 276] width 1166 height 553
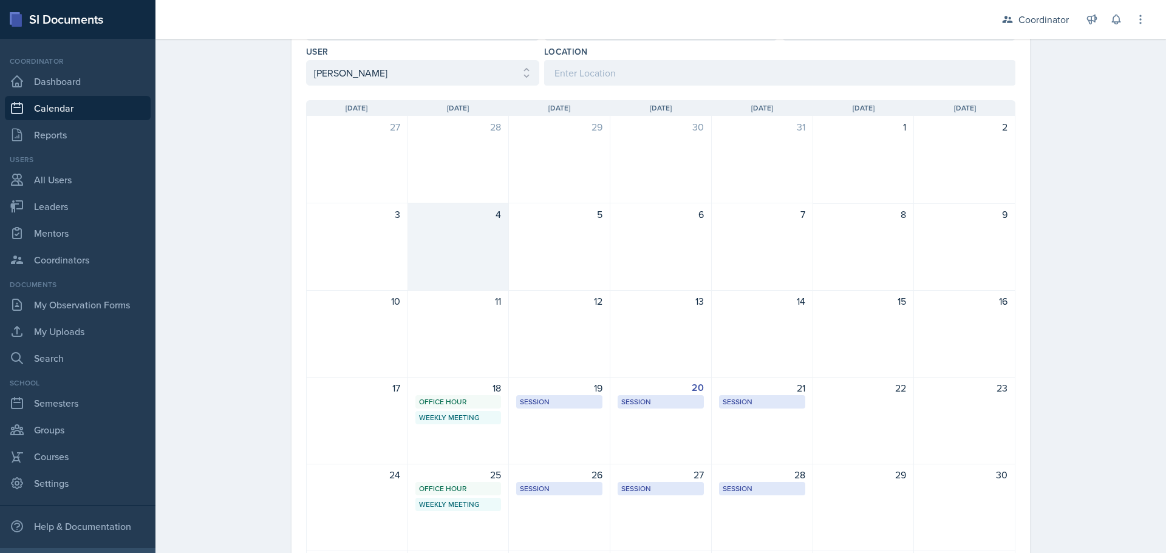
scroll to position [0, 0]
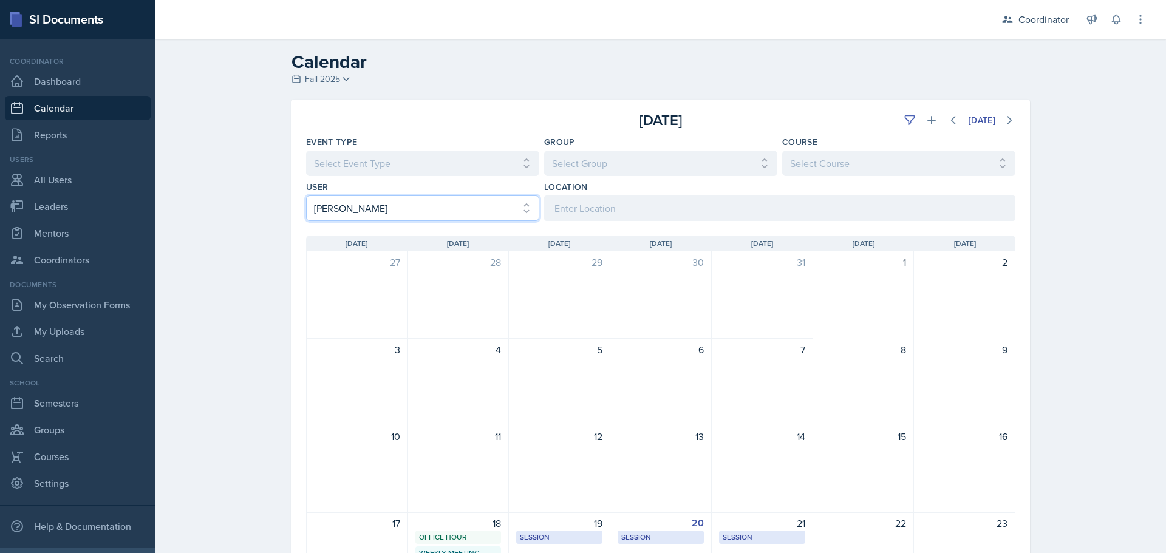
click at [401, 201] on select "Select User All Adam McDougal Aley Perez Anna McGill Bella Clifton Bram O'Neil …" at bounding box center [422, 207] width 233 height 25
select select "66b7e1f3-4195-4976-8065-e88b358085ca"
click at [306, 195] on select "Select User All Adam McDougal Aley Perez Anna McGill Bella Clifton Bram O'Neil …" at bounding box center [422, 207] width 233 height 25
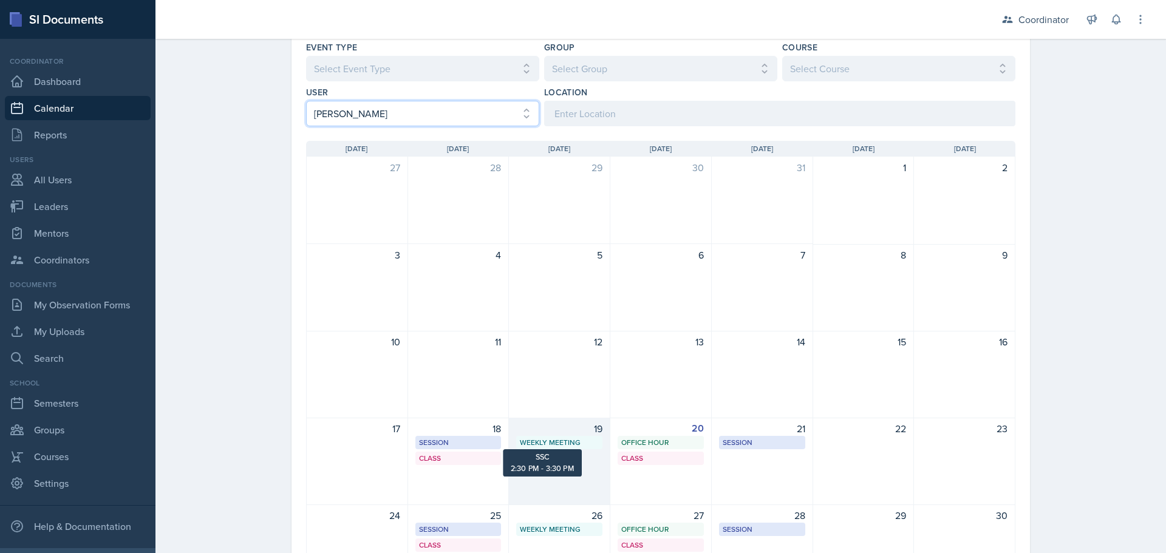
scroll to position [264, 0]
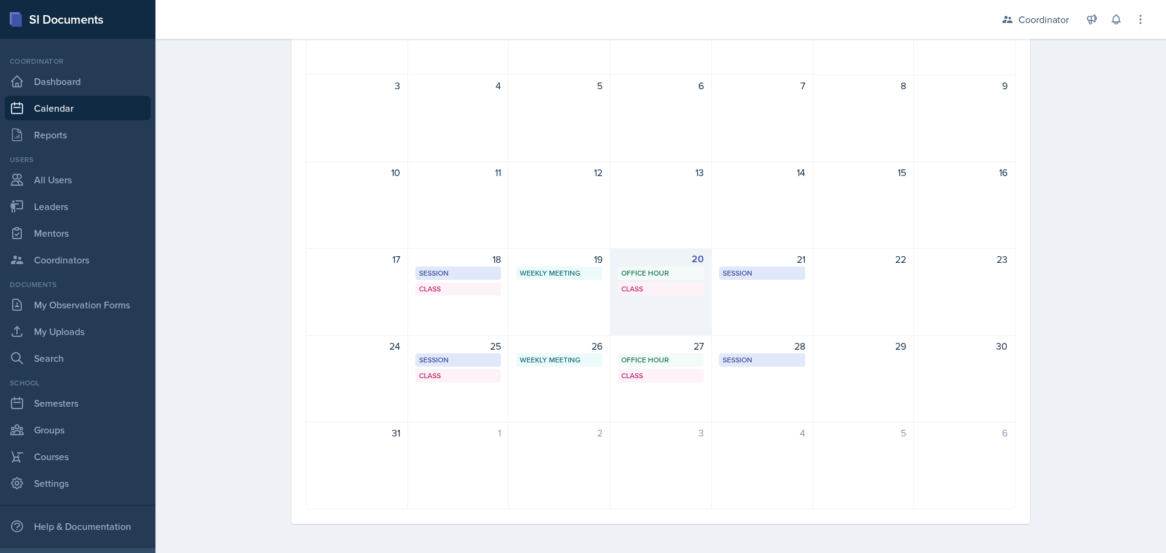
click at [694, 324] on div "20 Office Hour SSC 4:30 PM - 5:30 PM Class MOR 292 6:00 PM - 7:20 PM" at bounding box center [660, 291] width 101 height 87
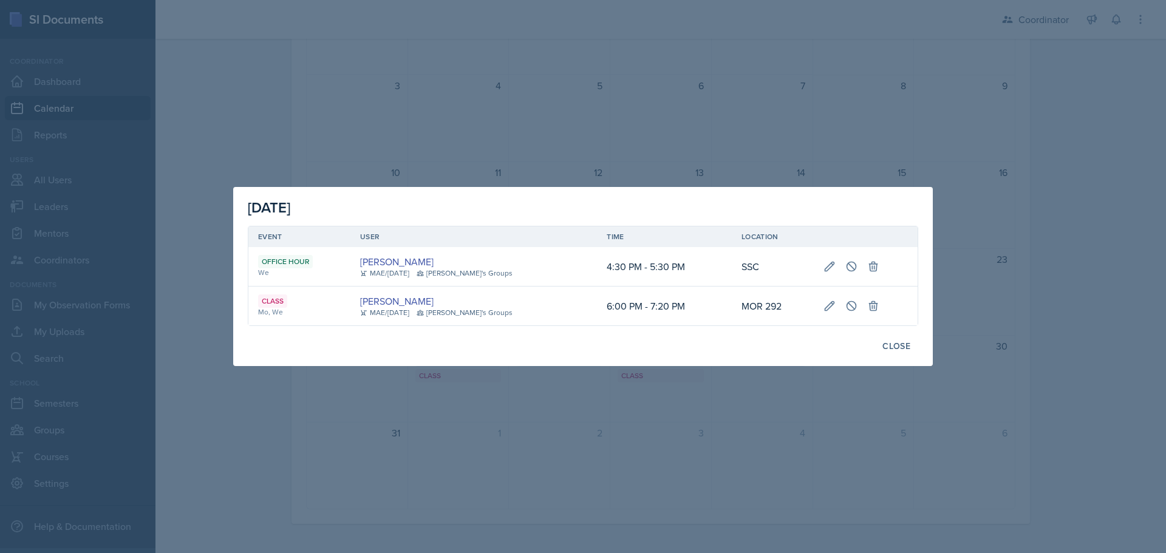
click at [713, 100] on div at bounding box center [583, 276] width 1166 height 553
